Goal: Information Seeking & Learning: Learn about a topic

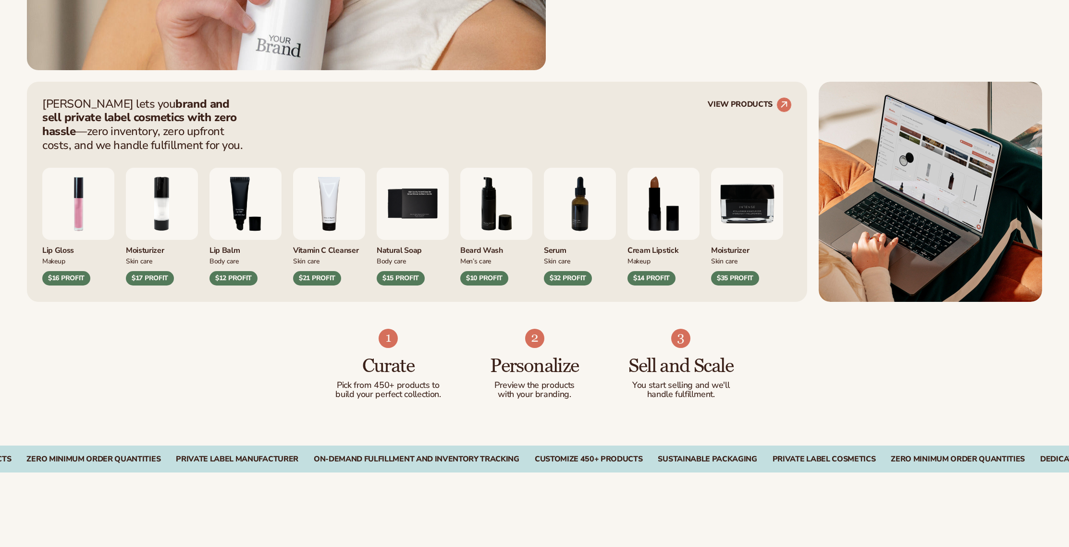
scroll to position [505, 0]
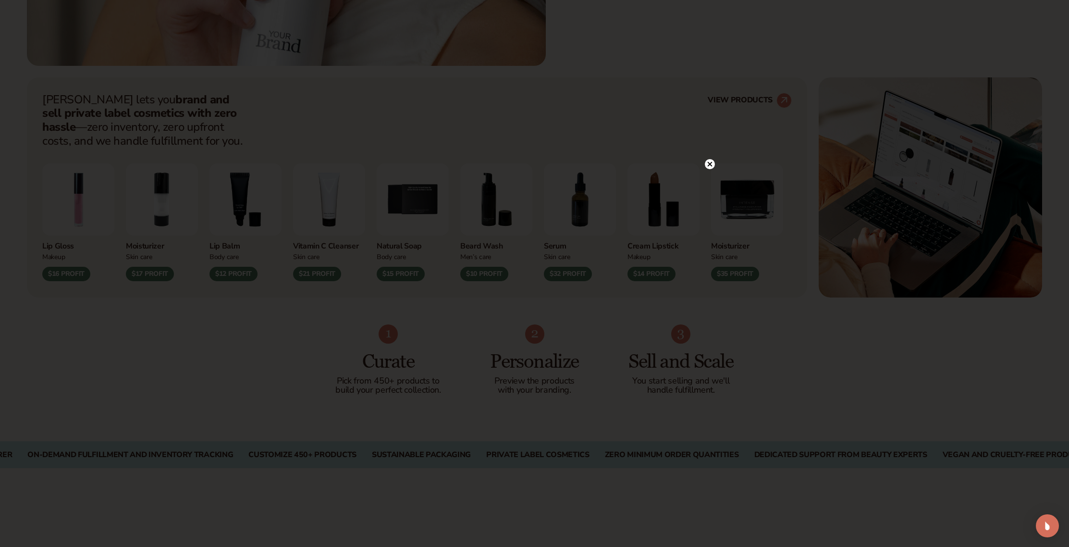
click at [711, 164] on circle at bounding box center [710, 164] width 10 height 10
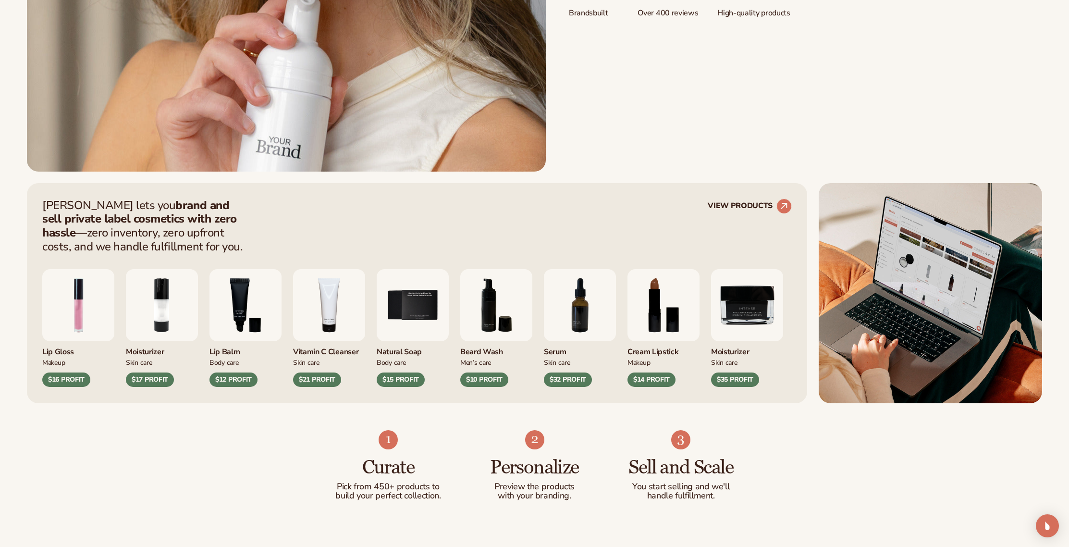
scroll to position [401, 0]
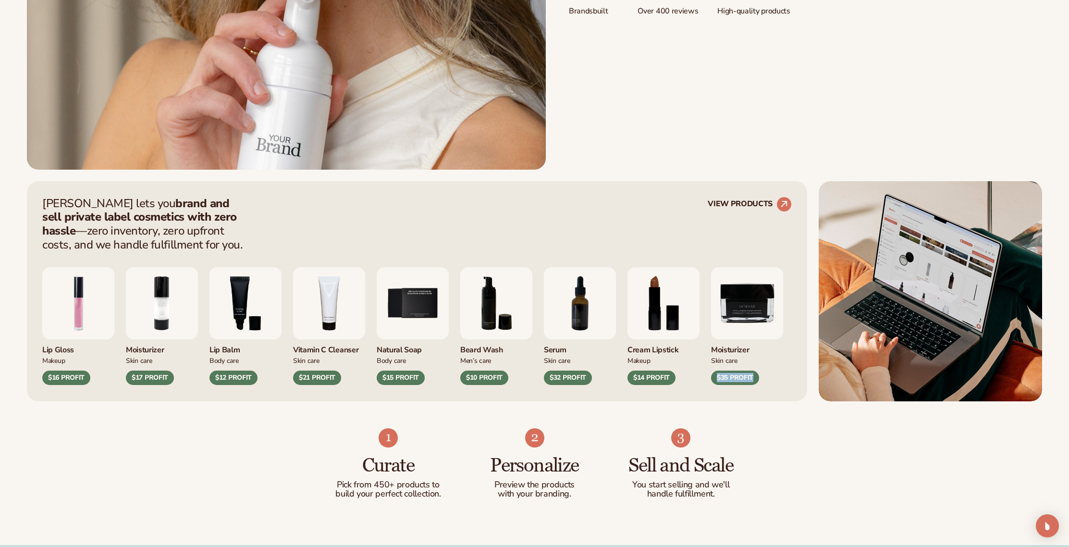
drag, startPoint x: 792, startPoint y: 358, endPoint x: 827, endPoint y: 359, distance: 34.2
click at [827, 359] on div "Blanka lets you brand and sell private label cosmetics with zero hassle —zero i…" at bounding box center [534, 291] width 1015 height 220
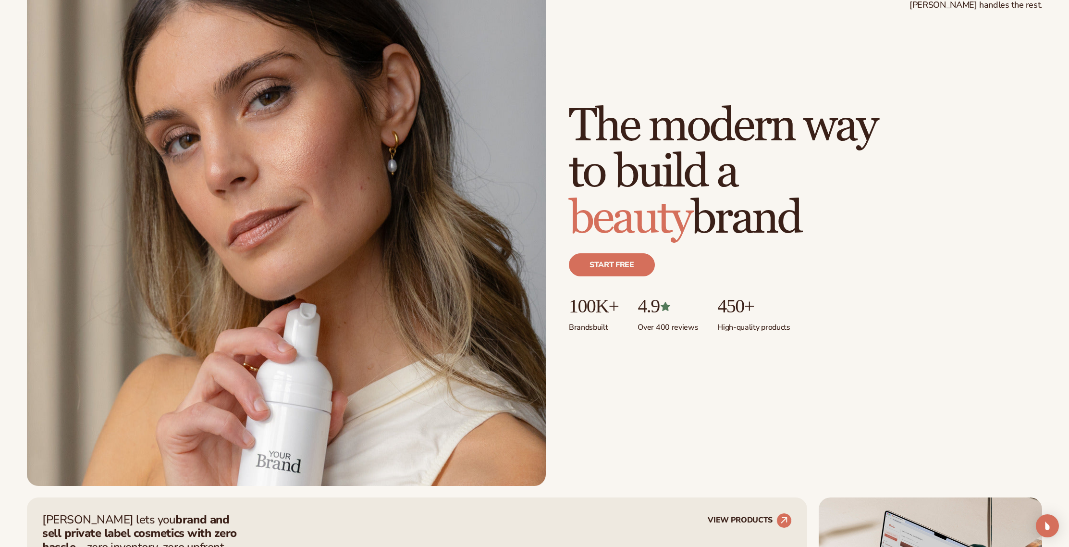
scroll to position [0, 0]
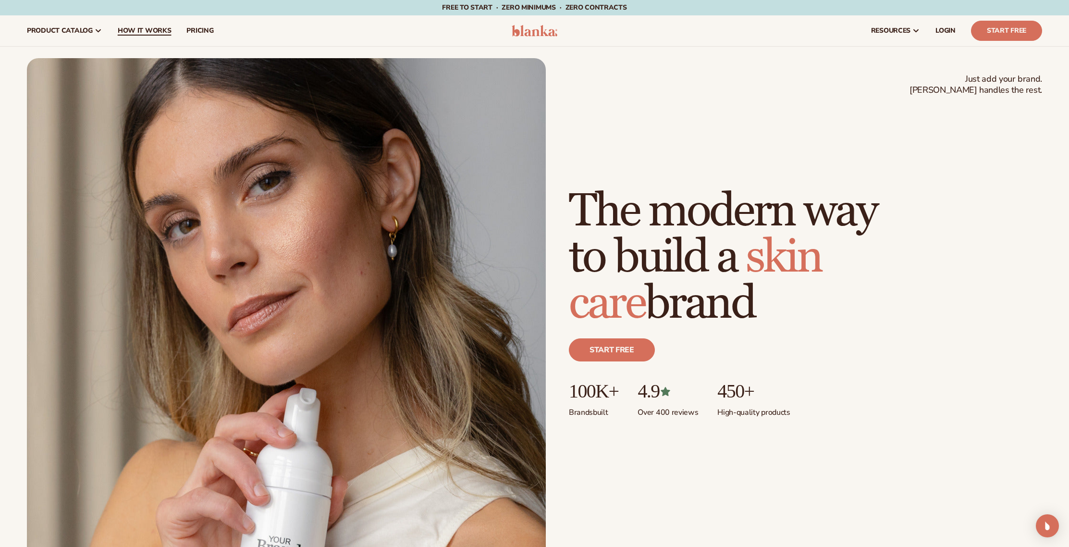
click at [147, 31] on span "How It Works" at bounding box center [145, 31] width 54 height 8
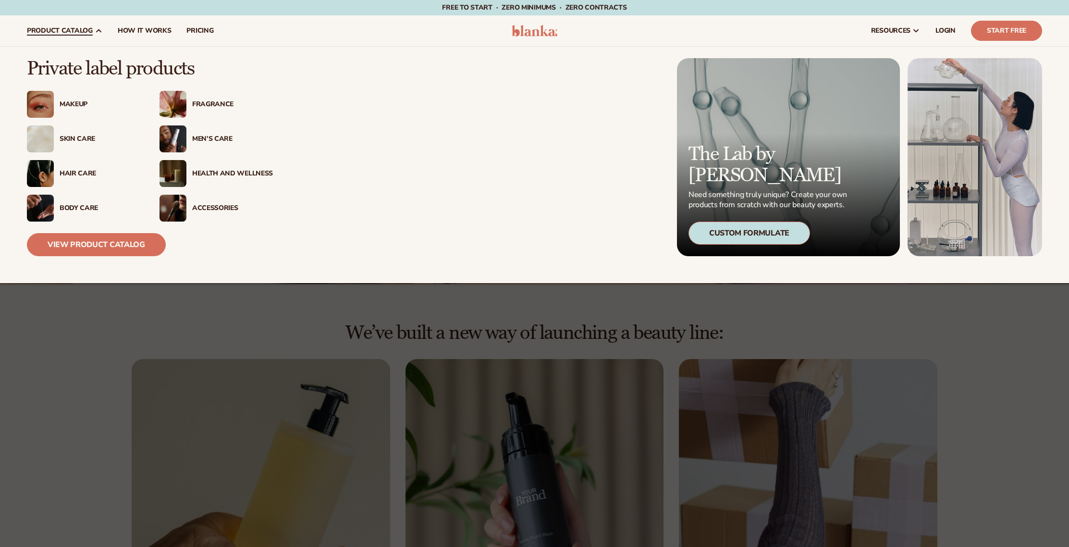
click at [79, 103] on div "Makeup" at bounding box center [100, 104] width 81 height 8
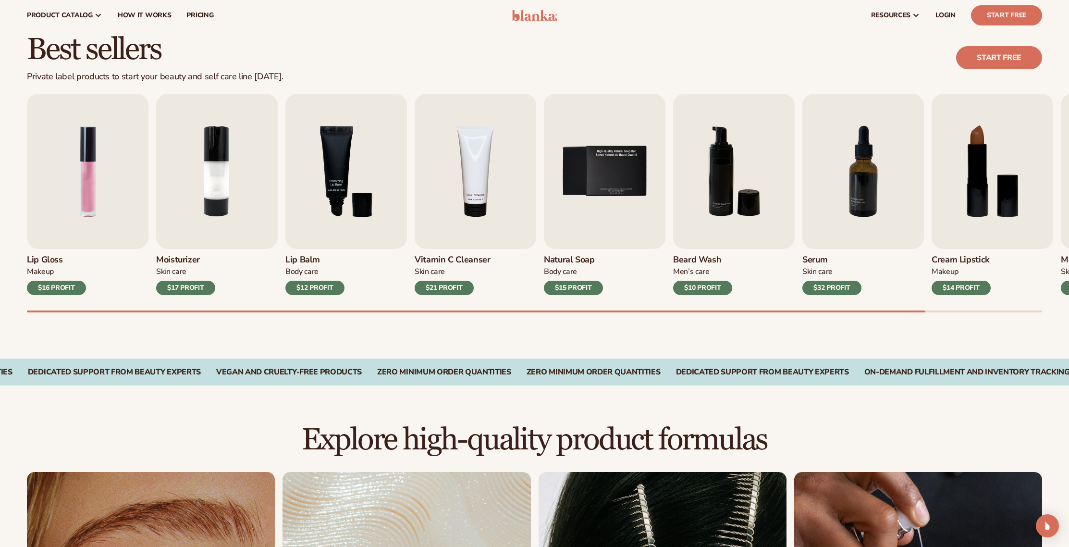
scroll to position [241, 0]
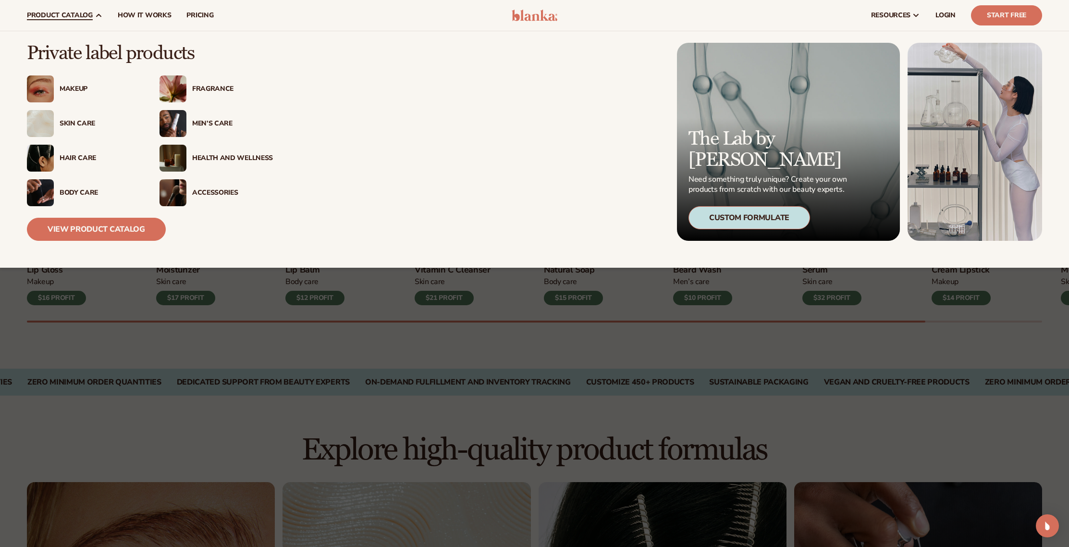
click at [93, 13] on link "product catalog" at bounding box center [64, 15] width 91 height 31
click at [760, 133] on div "The Lab by Blanka Need something truly unique? Create your own products from sc…" at bounding box center [788, 142] width 223 height 198
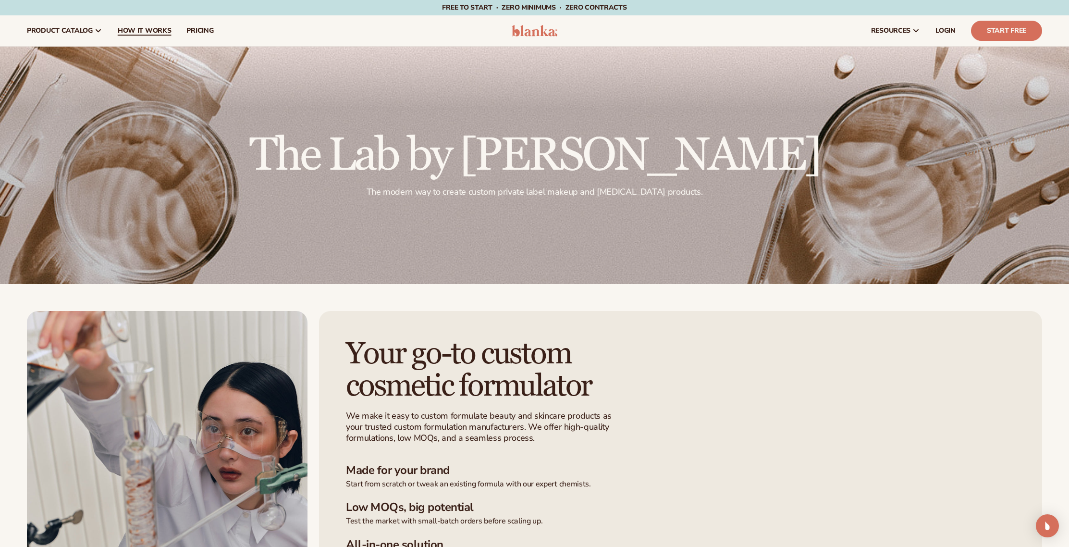
click at [138, 30] on span "How It Works" at bounding box center [145, 31] width 54 height 8
